Goal: Use online tool/utility: Utilize a website feature to perform a specific function

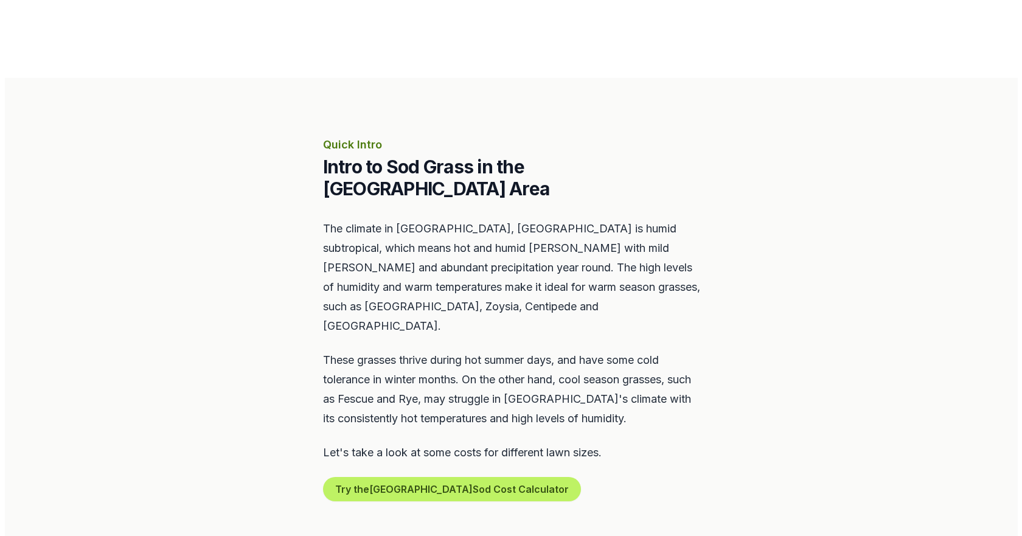
scroll to position [852, 0]
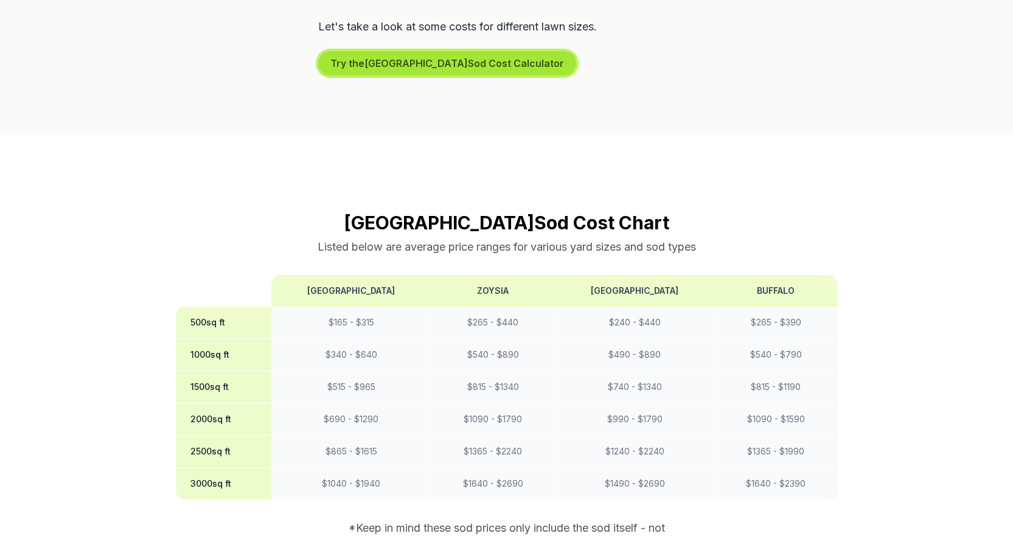
click at [455, 51] on button "Try the Atlanta Sod Cost Calculator" at bounding box center [447, 63] width 258 height 24
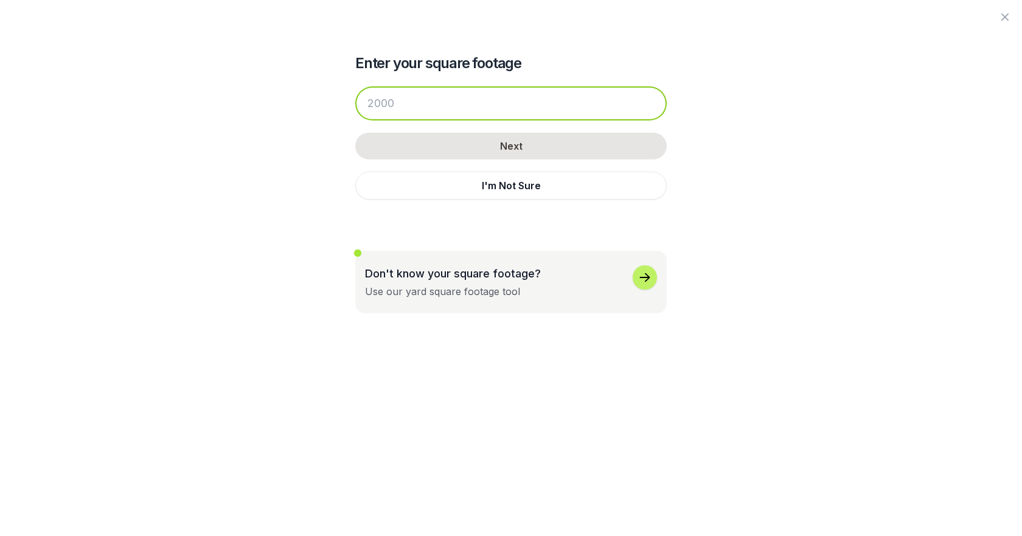
click at [448, 95] on input "number" at bounding box center [511, 103] width 312 height 34
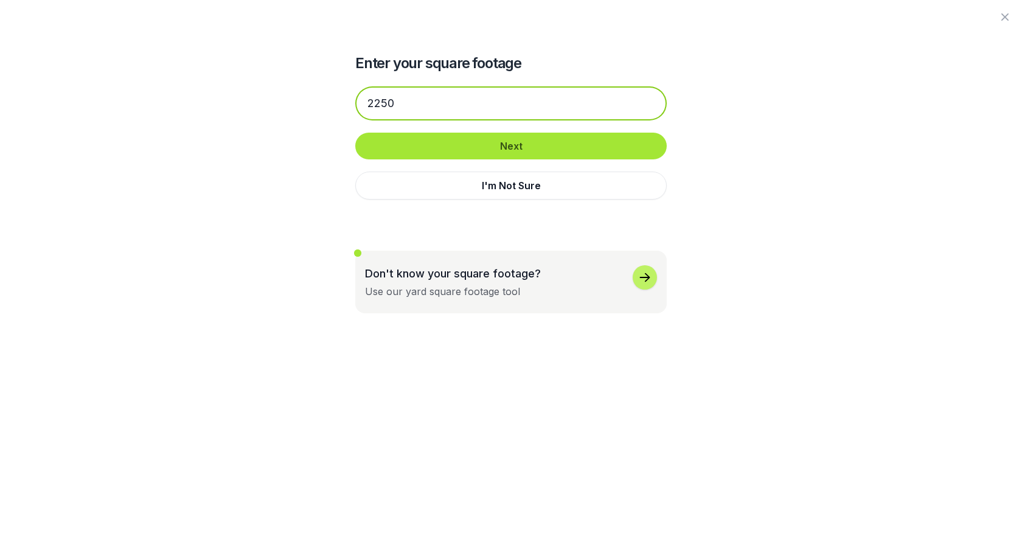
type input "2250"
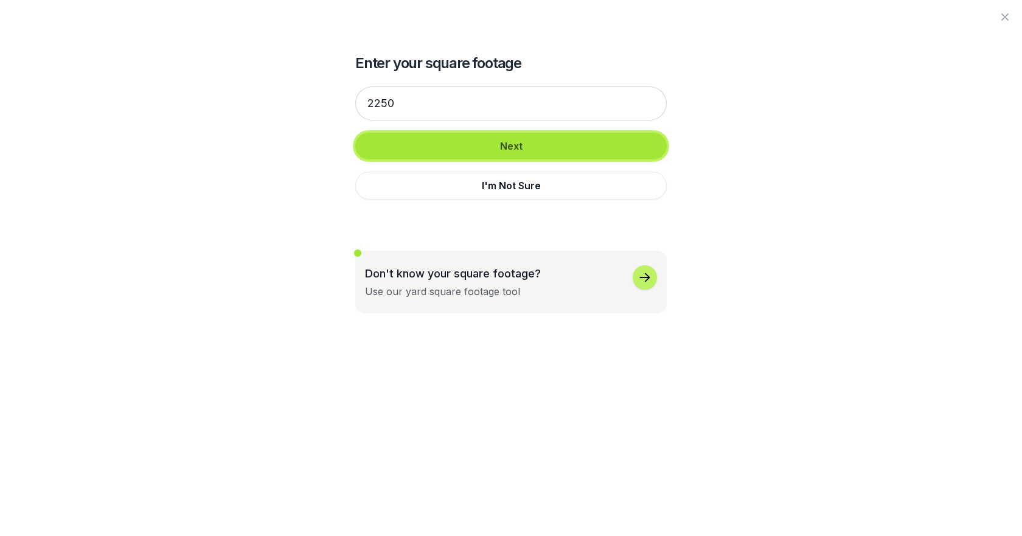
click at [457, 148] on button "Next" at bounding box center [511, 146] width 312 height 27
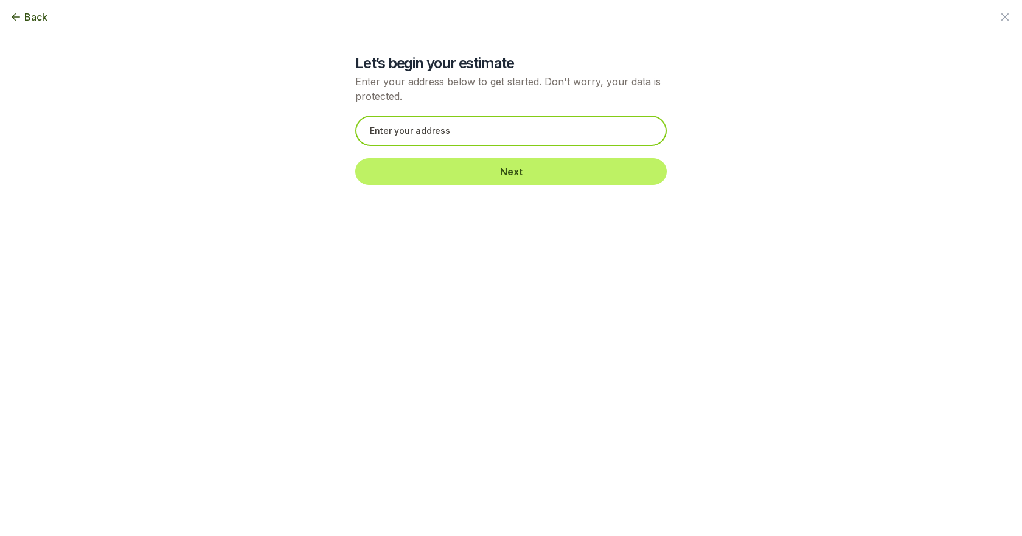
click at [458, 134] on input "text" at bounding box center [511, 131] width 312 height 30
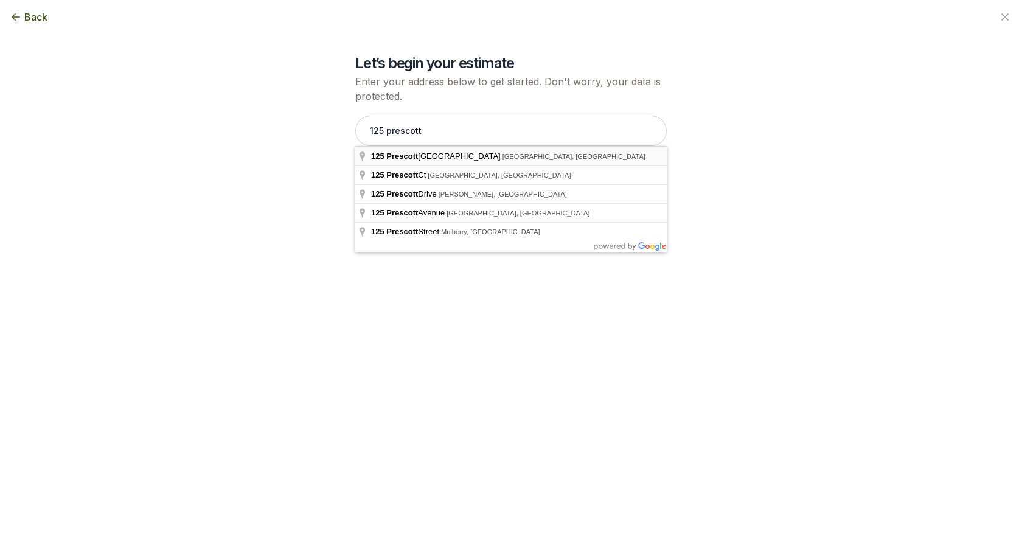
type input "[STREET_ADDRESS]"
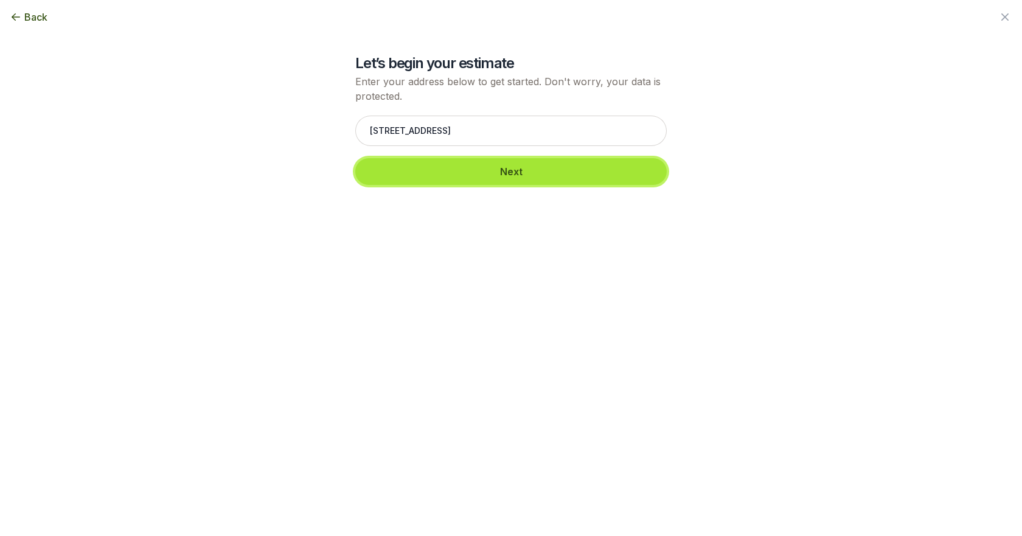
click at [462, 170] on button "Next" at bounding box center [511, 171] width 312 height 27
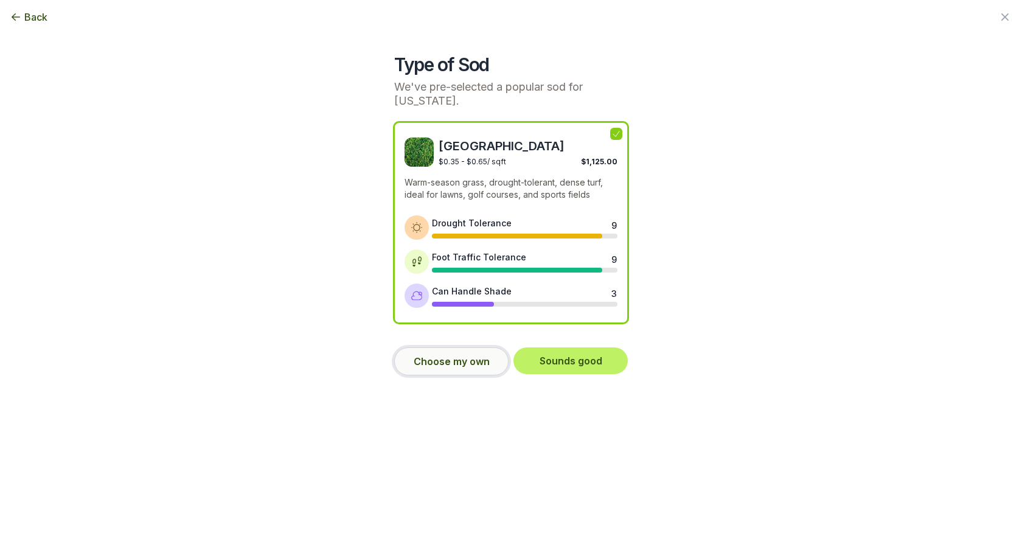
click at [456, 355] on button "Choose my own" at bounding box center [451, 361] width 114 height 28
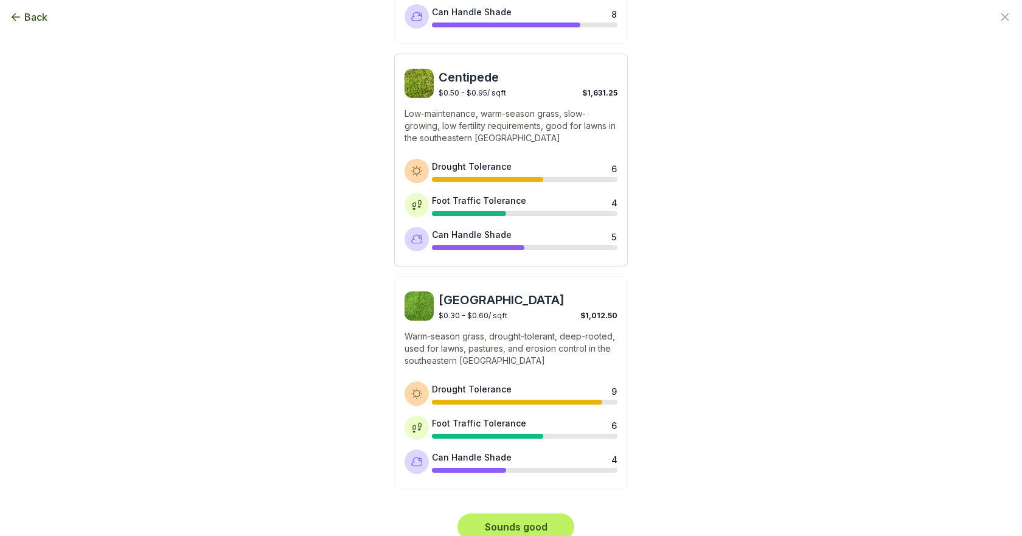
scroll to position [925, 0]
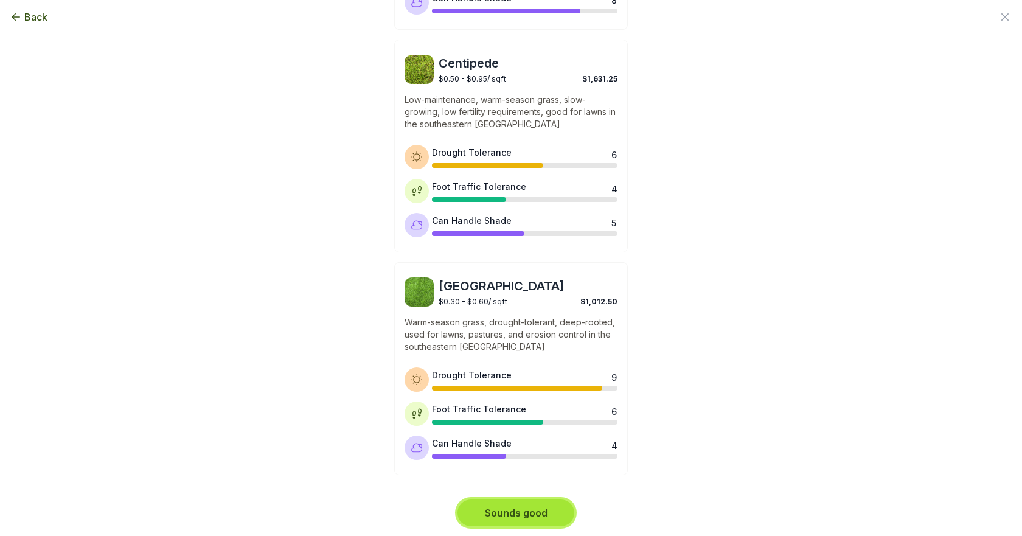
click at [533, 512] on button "Sounds good" at bounding box center [516, 513] width 117 height 27
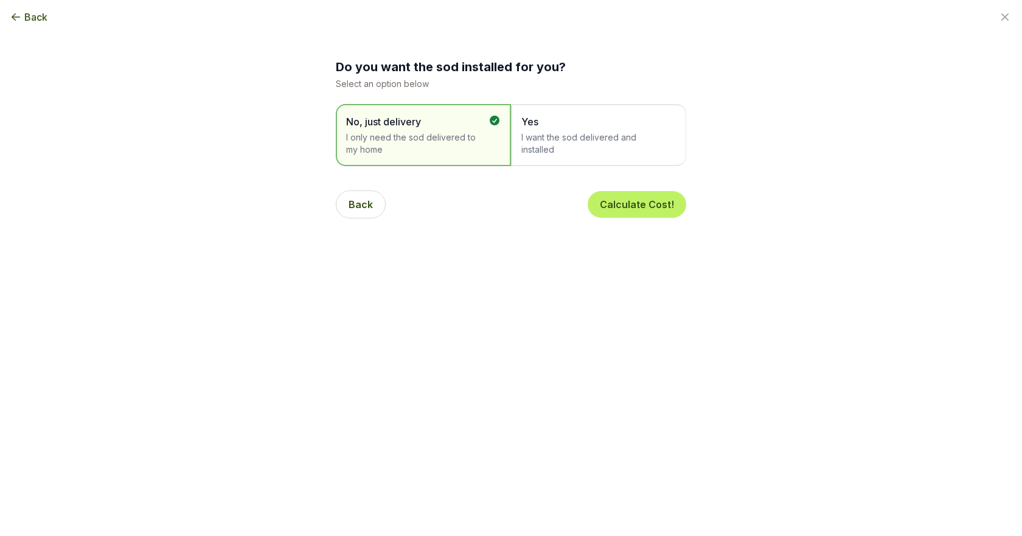
click at [619, 121] on span "Yes" at bounding box center [592, 121] width 142 height 15
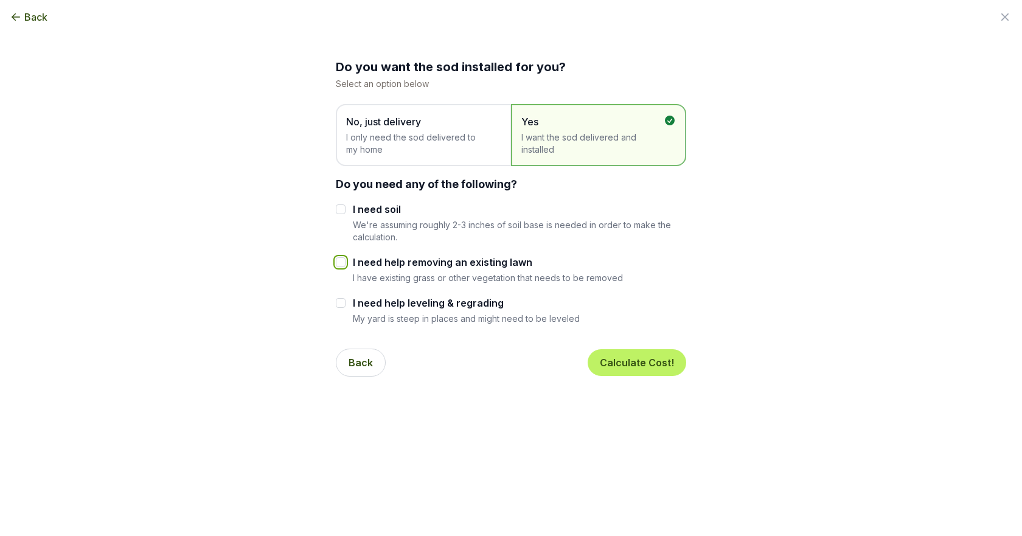
click at [338, 263] on input "I need help removing an existing lawn" at bounding box center [341, 262] width 10 height 10
checkbox input "true"
click at [643, 356] on button "Calculate Cost!" at bounding box center [637, 362] width 99 height 27
